Goal: Transaction & Acquisition: Purchase product/service

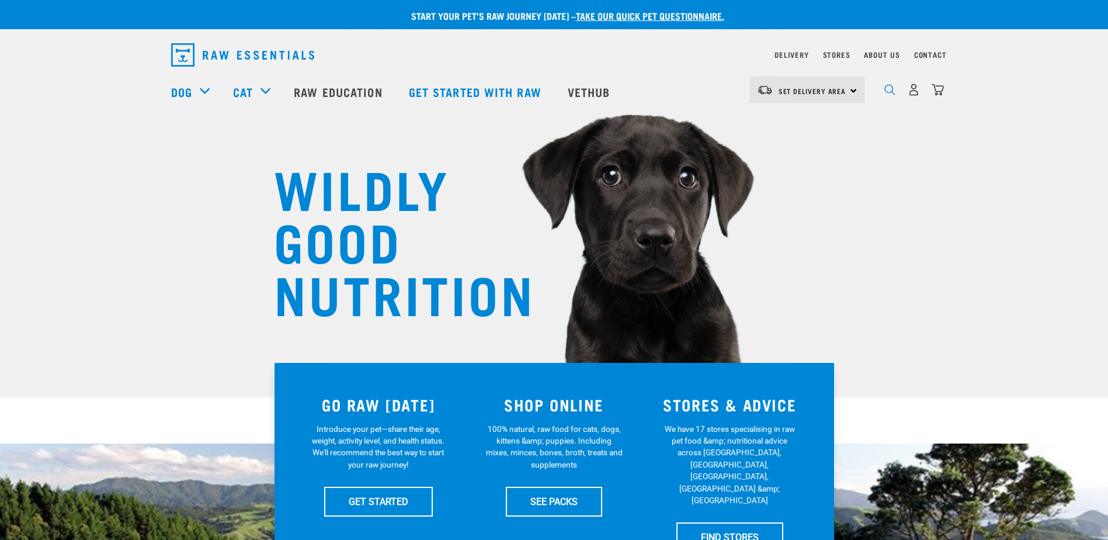
click at [888, 95] on img "dropdown navigation" at bounding box center [890, 89] width 11 height 11
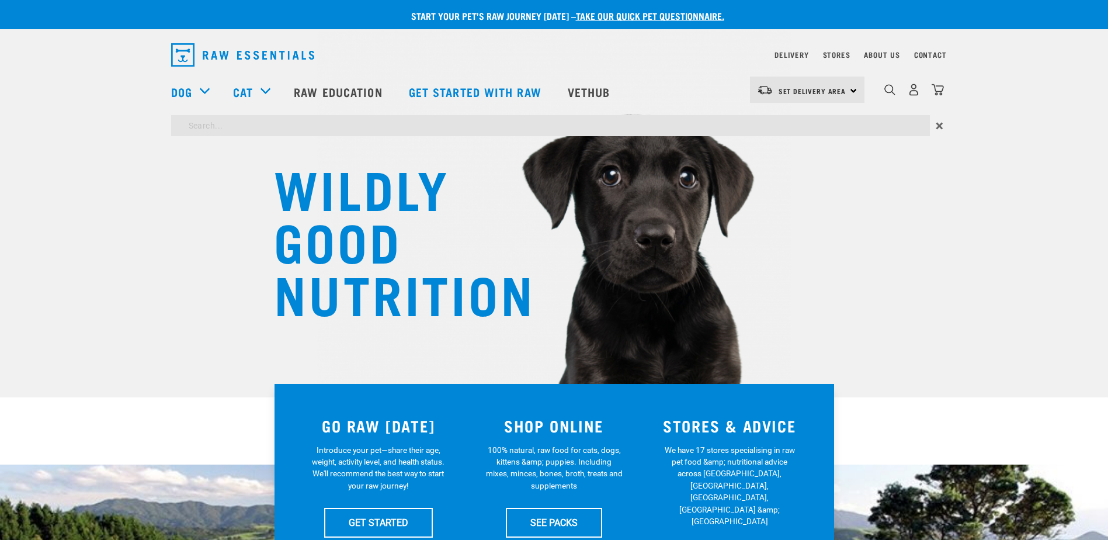
click at [240, 127] on input "search" at bounding box center [550, 125] width 759 height 21
type input "tahar"
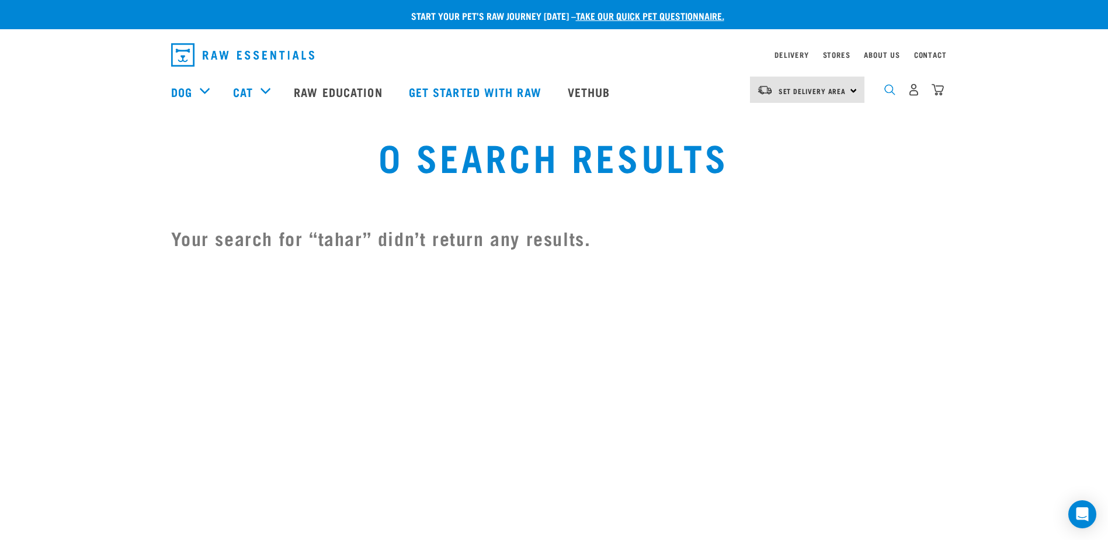
click at [895, 95] on img "dropdown navigation" at bounding box center [890, 89] width 11 height 11
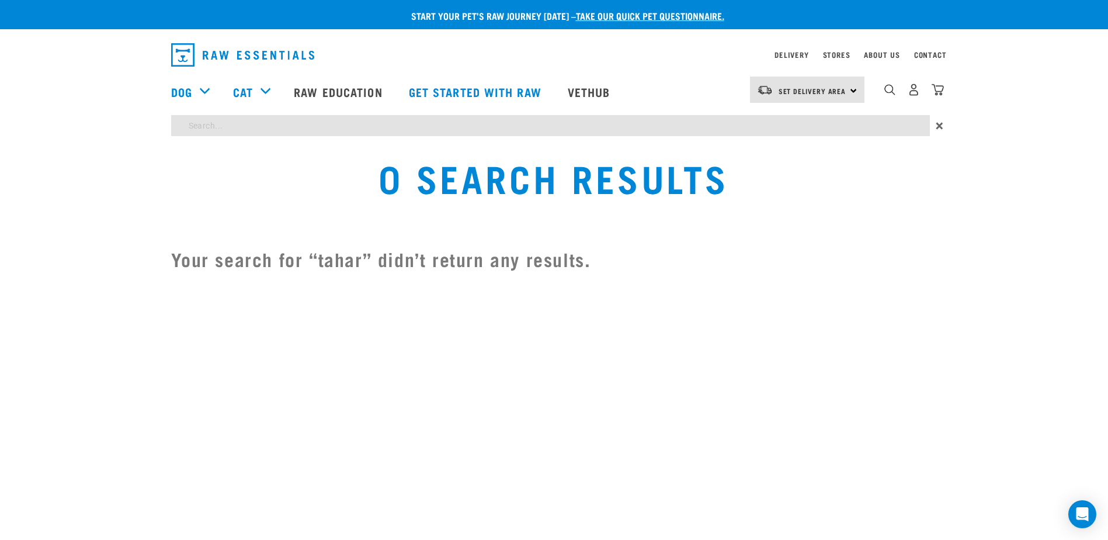
click at [219, 124] on input "search" at bounding box center [550, 125] width 759 height 21
type input "tahr"
click at [723, 131] on input "tahr" at bounding box center [550, 125] width 759 height 21
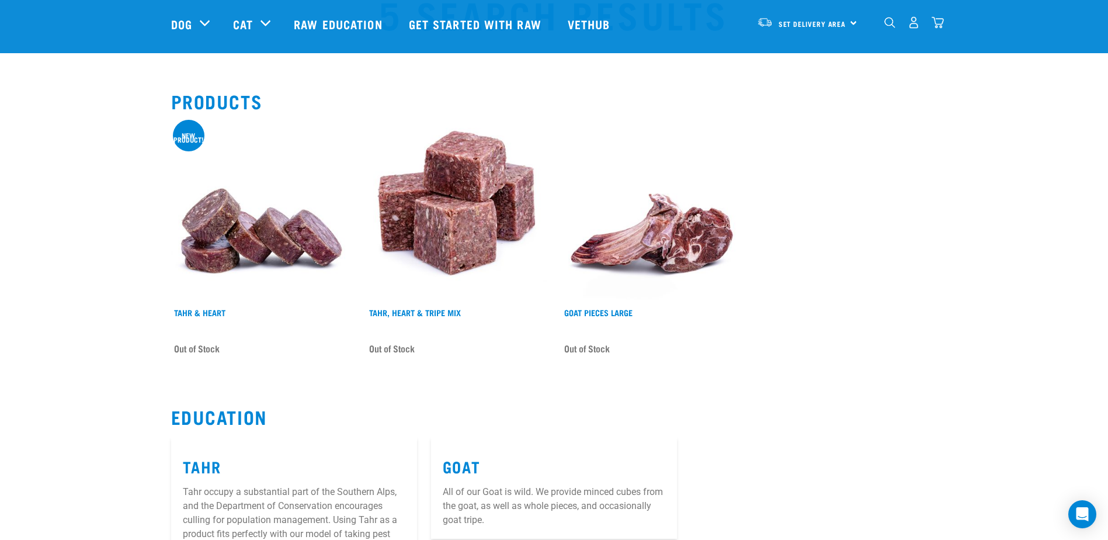
scroll to position [117, 0]
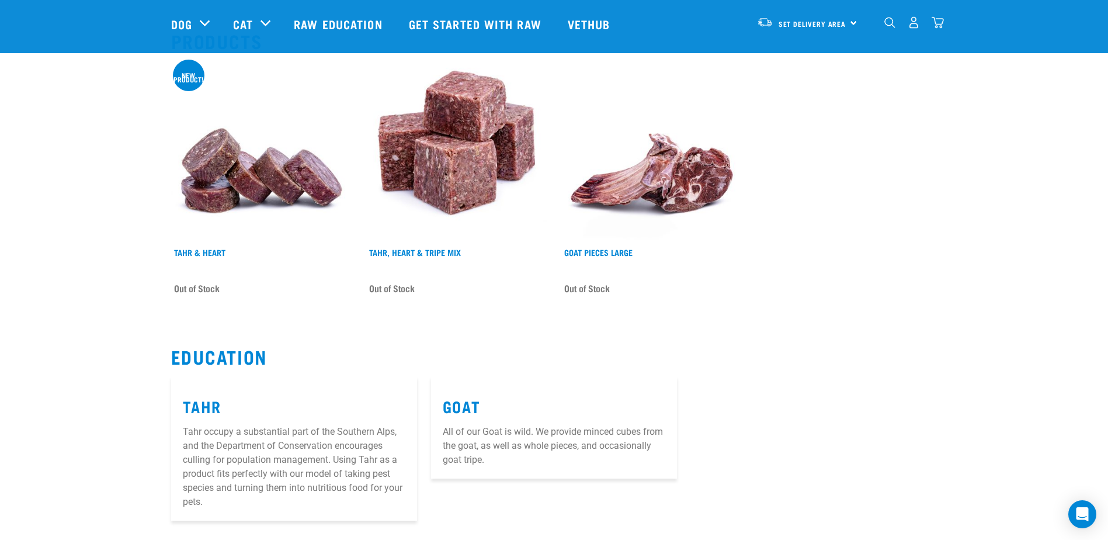
click at [447, 171] on img at bounding box center [456, 151] width 181 height 181
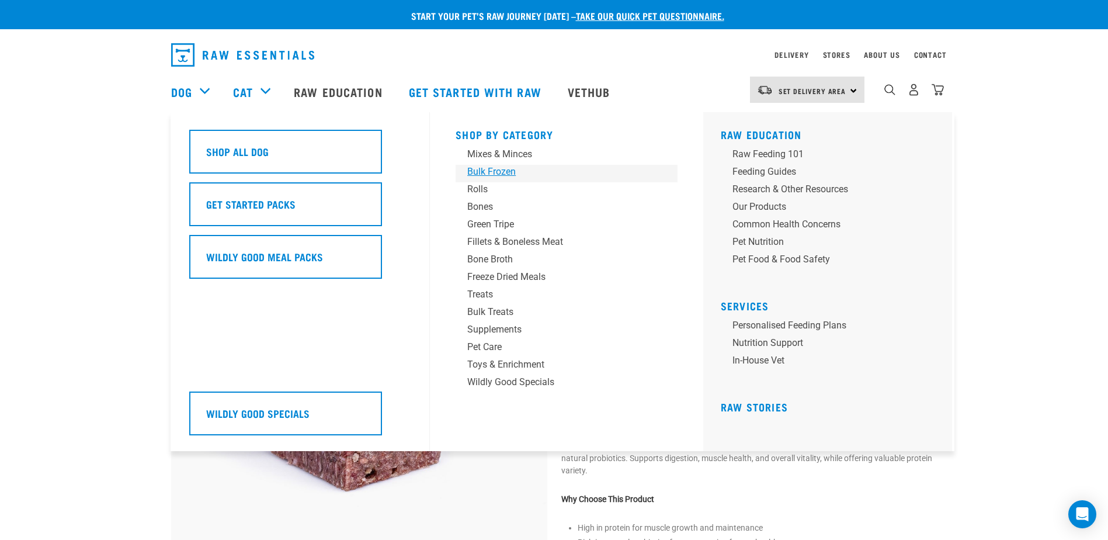
click at [502, 168] on div "Bulk Frozen" at bounding box center [558, 172] width 182 height 14
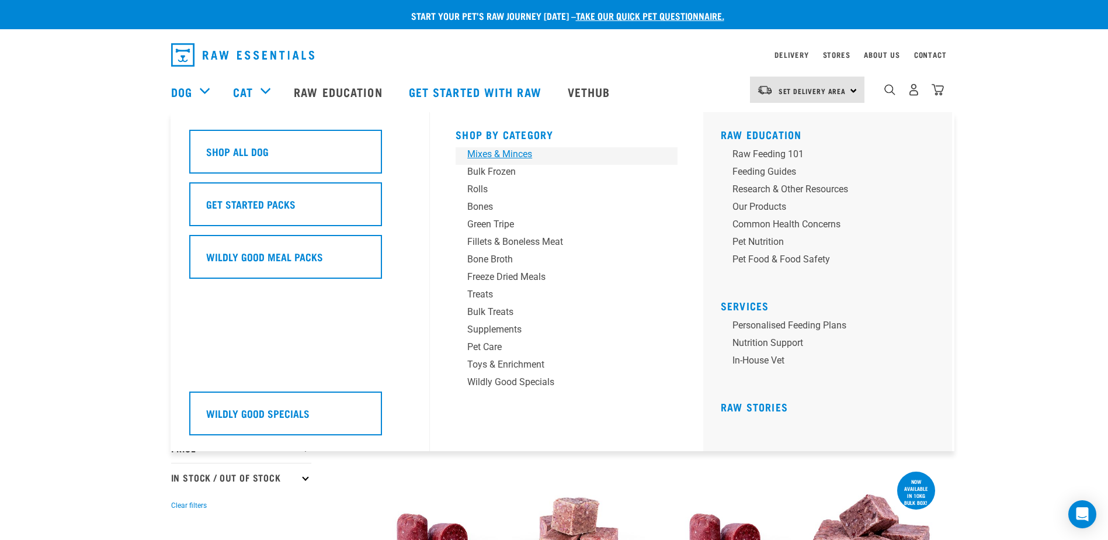
click at [528, 150] on div "Mixes & Minces" at bounding box center [558, 154] width 182 height 14
